Goal: Find specific page/section: Find specific page/section

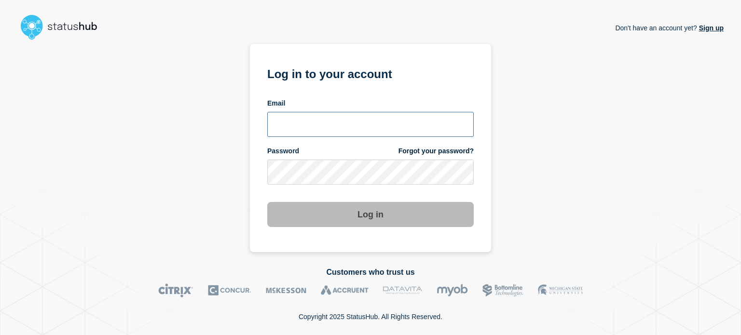
type input "[EMAIL_ADDRESS][DOMAIN_NAME]"
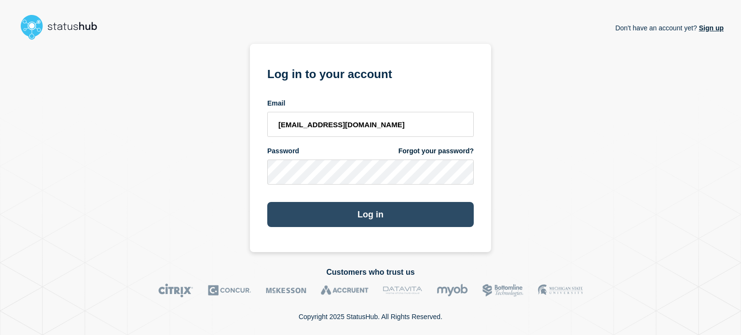
click at [409, 217] on button "Log in" at bounding box center [370, 214] width 206 height 25
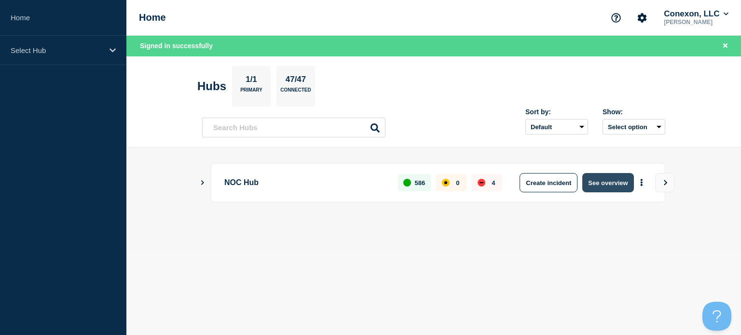
click at [617, 183] on button "See overview" at bounding box center [607, 182] width 51 height 19
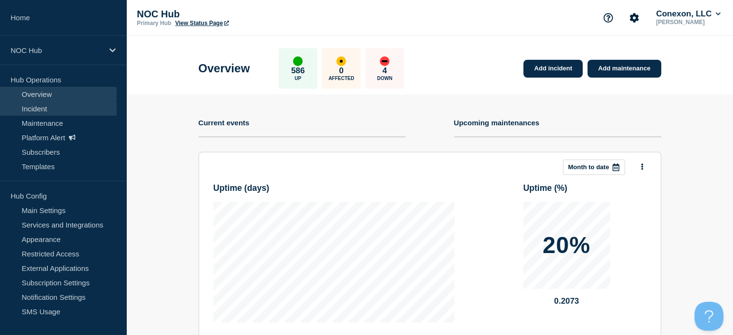
click at [34, 111] on link "Incident" at bounding box center [58, 108] width 117 height 14
